Goal: Transaction & Acquisition: Obtain resource

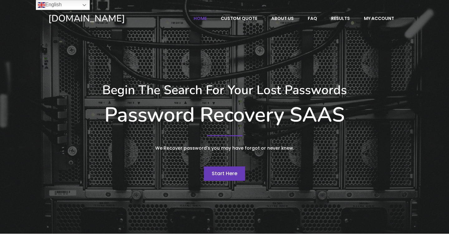
click at [217, 175] on span "Start Here" at bounding box center [225, 173] width 26 height 7
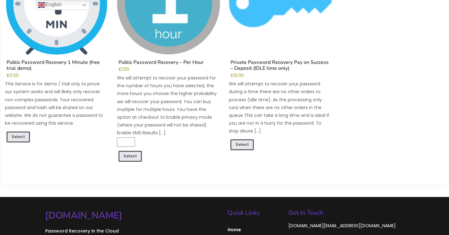
scroll to position [141, 0]
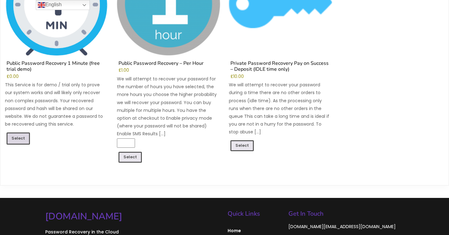
click at [15, 134] on link "Select" at bounding box center [18, 138] width 23 height 12
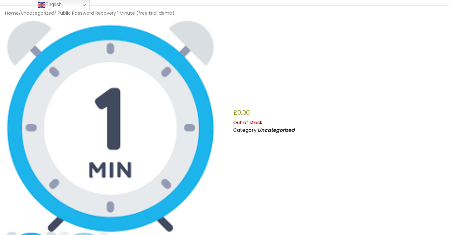
scroll to position [39, 0]
